Goal: Task Accomplishment & Management: Use online tool/utility

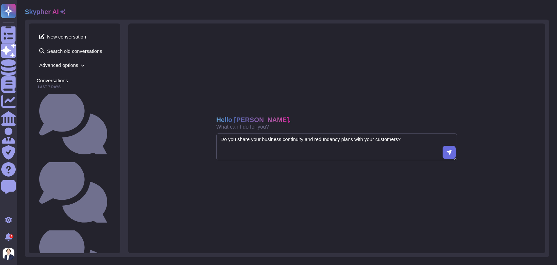
type textarea "Do you share your business continuity and redundancy plans with your customers?"
click at [82, 67] on span "Advanced options" at bounding box center [75, 65] width 76 height 10
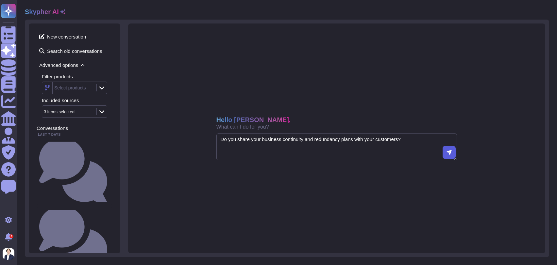
click at [444, 154] on button at bounding box center [448, 152] width 13 height 13
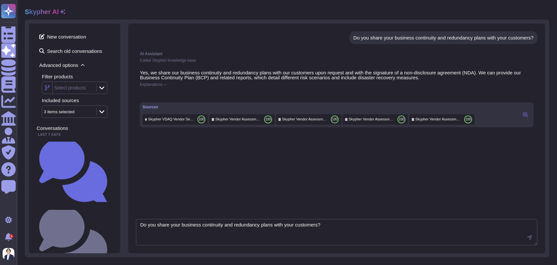
click at [525, 118] on icon at bounding box center [525, 114] width 5 height 5
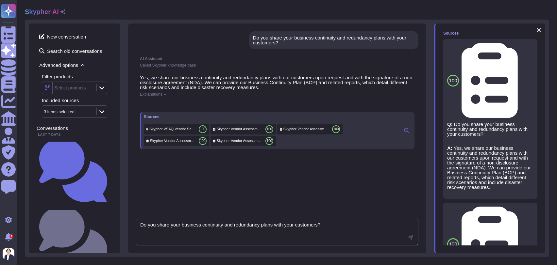
click at [525, 146] on p "A: Yes, we share our business continuity and redundancy plans with our customer…" at bounding box center [490, 168] width 86 height 44
click at [520, 146] on p "A: Yes, we share our business continuity and redundancy plans with our customer…" at bounding box center [490, 168] width 86 height 44
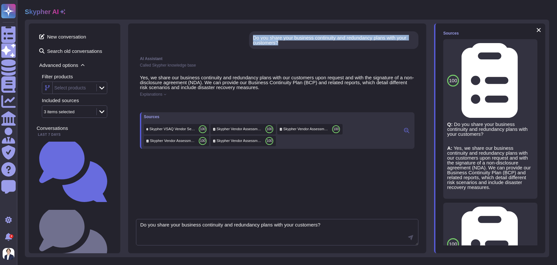
drag, startPoint x: 254, startPoint y: 38, endPoint x: 280, endPoint y: 47, distance: 27.7
click at [280, 47] on div "Do you share your business continuity and redundancy plans with your customers?" at bounding box center [333, 40] width 169 height 18
copy div "Do you share your business continuity and redundancy plans with your customers?"
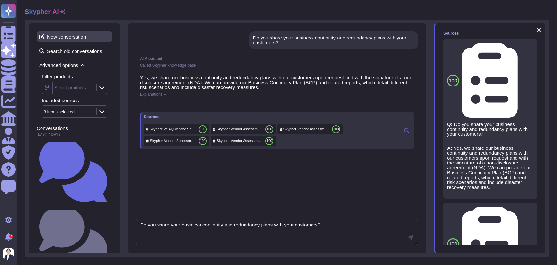
click at [45, 40] on span "New conversation" at bounding box center [75, 36] width 76 height 10
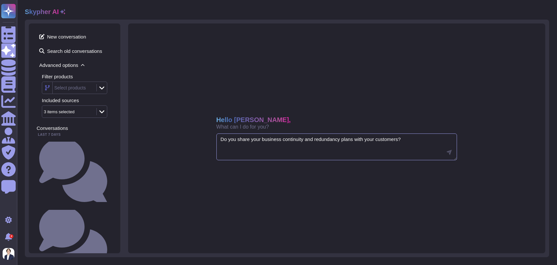
click at [266, 142] on textarea "Do you share your business continuity and redundancy plans with your customers?" at bounding box center [336, 147] width 241 height 27
paste textarea "Do you share your business continuity and redundancy plans with your customers?"
drag, startPoint x: 307, startPoint y: 139, endPoint x: 355, endPoint y: 139, distance: 48.4
click at [355, 139] on textarea "Do you share your business continuity and redundancy plans with your customers?" at bounding box center [336, 147] width 241 height 27
type textarea "Do you share your business continuity plan?"
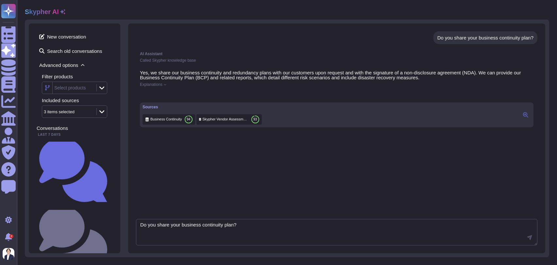
click at [527, 118] on icon at bounding box center [525, 114] width 5 height 5
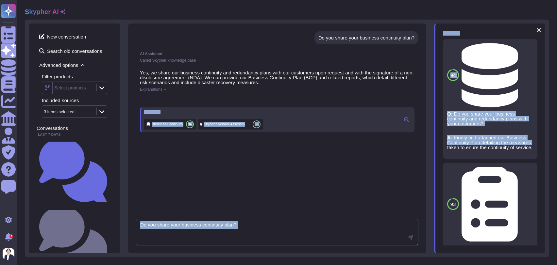
drag, startPoint x: 435, startPoint y: 96, endPoint x: 407, endPoint y: 95, distance: 28.8
click at [407, 95] on div "New conversation Search old conversations Advanced options Filter products Sele…" at bounding box center [287, 139] width 524 height 238
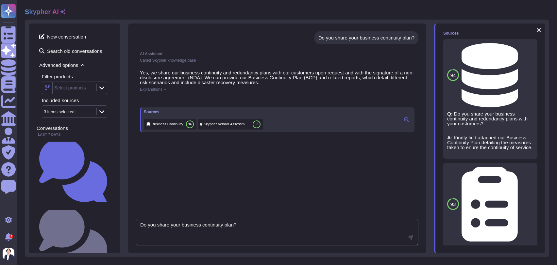
click at [423, 97] on div "Do you share your business continuity plan? AI Assistant Called Skypher knowled…" at bounding box center [277, 139] width 298 height 230
